Goal: Task Accomplishment & Management: Complete application form

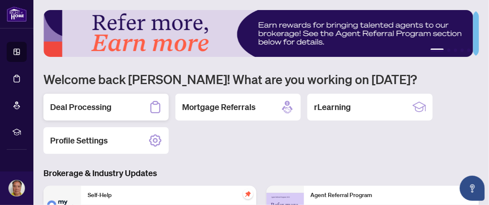
click at [95, 107] on h2 "Deal Processing" at bounding box center [80, 107] width 61 height 12
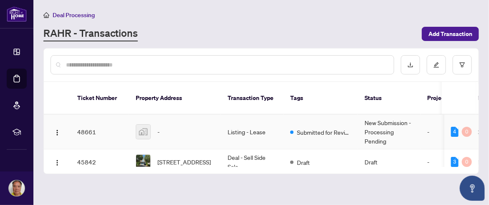
click at [148, 124] on img at bounding box center [143, 131] width 14 height 14
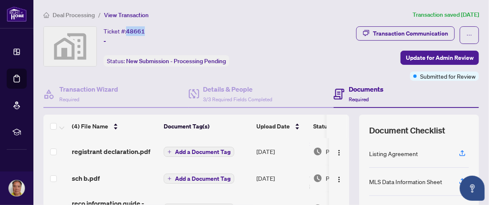
drag, startPoint x: 127, startPoint y: 28, endPoint x: 145, endPoint y: 28, distance: 18.8
click at [145, 28] on div "Ticket #: 48661 - Status: New Submission - Processing Pending" at bounding box center [167, 46] width 126 height 40
copy span "48661"
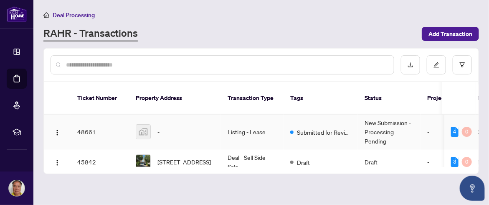
click at [158, 127] on span "-" at bounding box center [158, 131] width 2 height 9
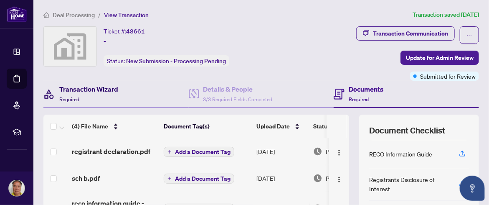
click at [72, 91] on h4 "Transaction Wizard" at bounding box center [88, 89] width 59 height 10
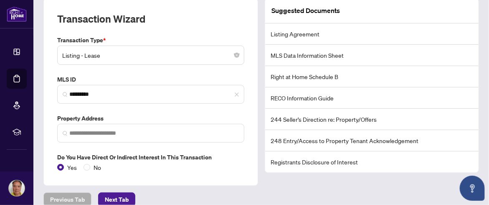
scroll to position [125, 0]
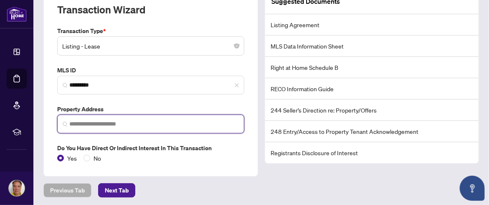
click at [123, 122] on input "search" at bounding box center [154, 123] width 170 height 9
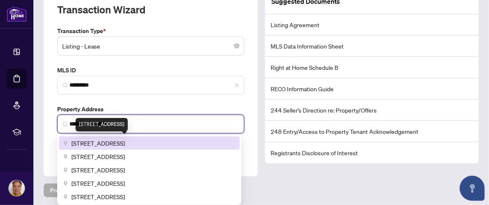
click at [125, 138] on span "18 Yonge St #2807, Toronto, ON, Canada" at bounding box center [97, 142] width 53 height 9
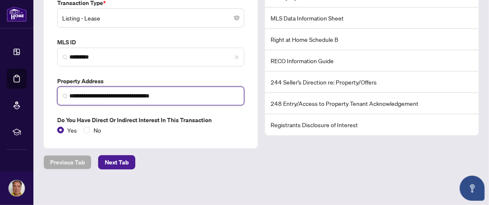
scroll to position [154, 0]
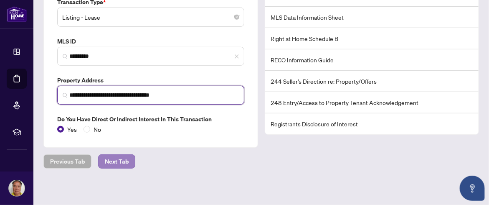
type input "**********"
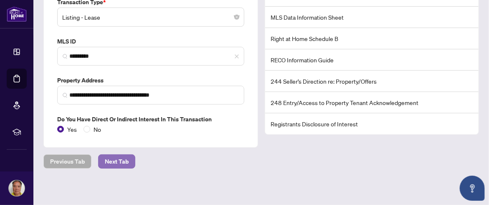
click at [116, 160] on span "Next Tab" at bounding box center [117, 161] width 24 height 13
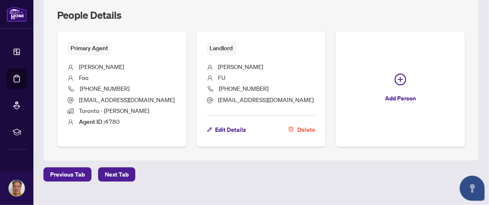
scroll to position [337, 0]
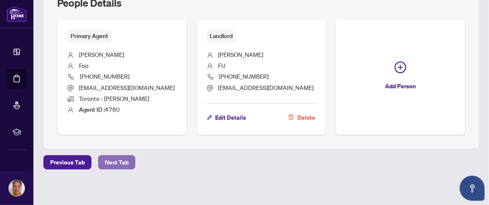
click at [115, 158] on span "Next Tab" at bounding box center [117, 161] width 24 height 13
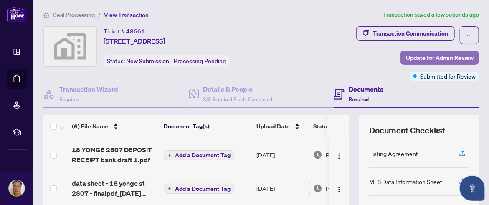
click at [445, 56] on span "Update for Admin Review" at bounding box center [440, 57] width 68 height 13
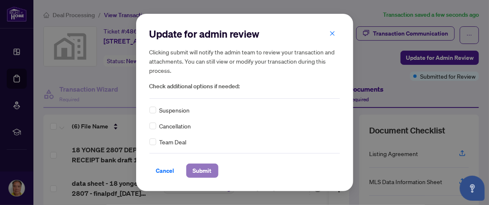
click at [205, 170] on span "Submit" at bounding box center [202, 170] width 19 height 13
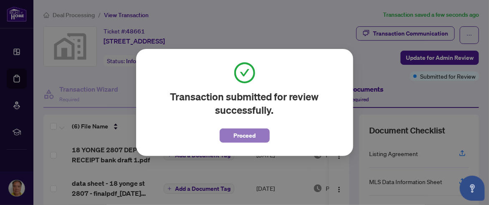
click at [251, 135] on span "Proceed" at bounding box center [244, 135] width 22 height 13
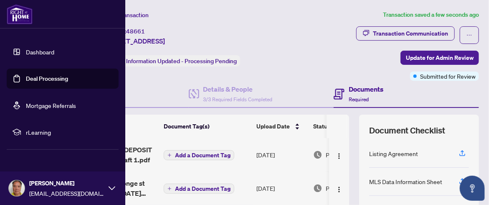
click at [33, 48] on link "Dashboard" at bounding box center [40, 52] width 28 height 8
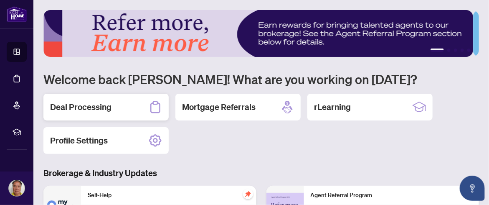
click at [99, 105] on h2 "Deal Processing" at bounding box center [80, 107] width 61 height 12
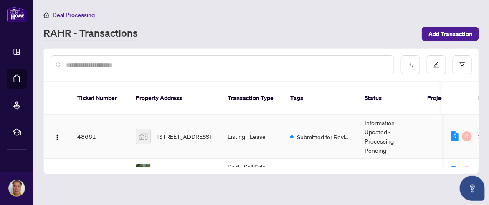
click at [146, 129] on img at bounding box center [143, 136] width 14 height 14
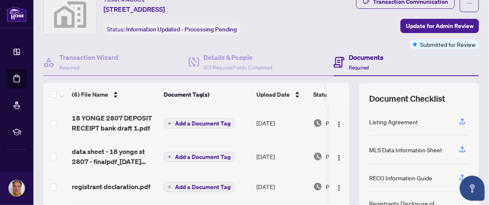
scroll to position [30, 0]
